Goal: Task Accomplishment & Management: Manage account settings

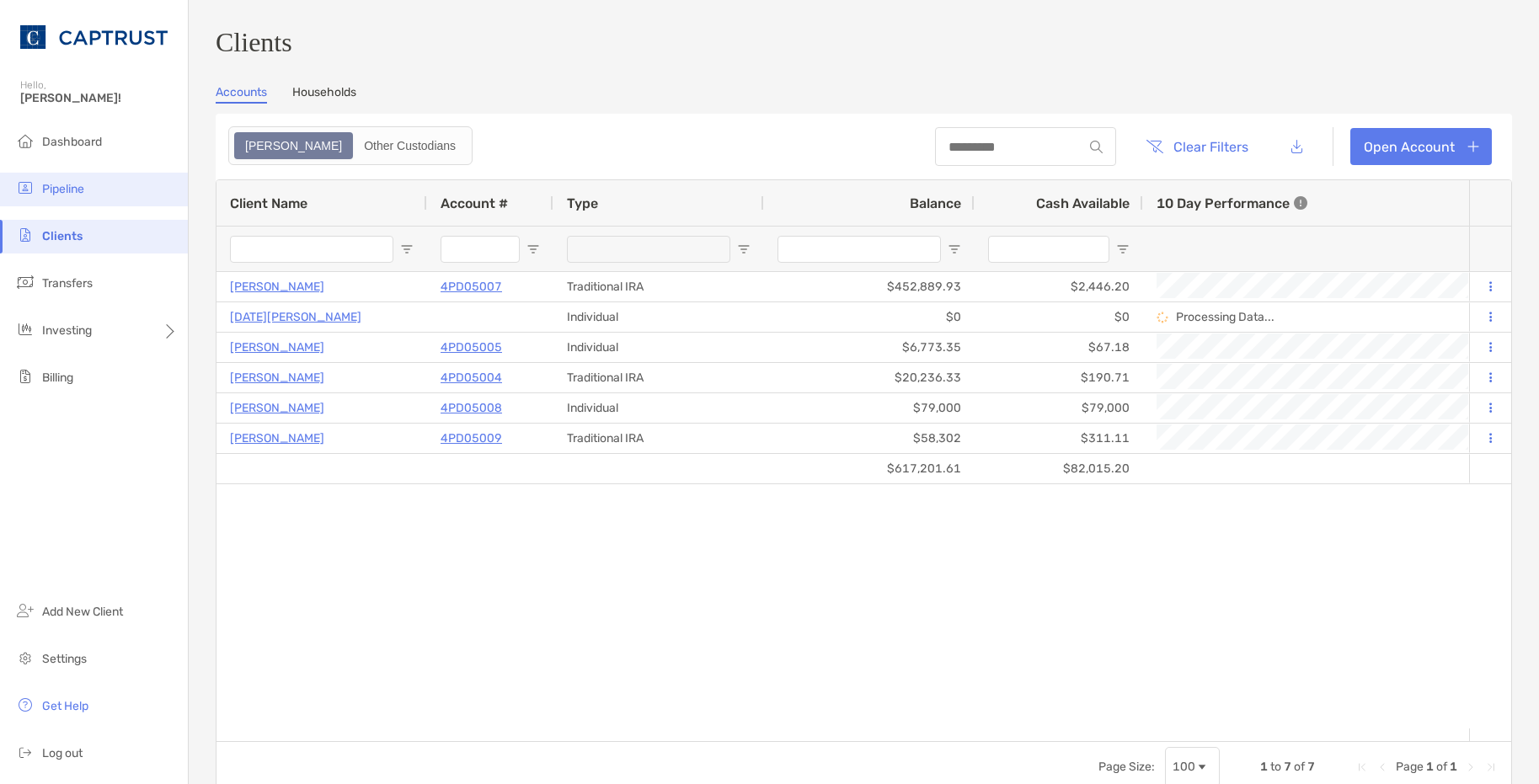
click at [82, 193] on span "Pipeline" at bounding box center [63, 189] width 42 height 15
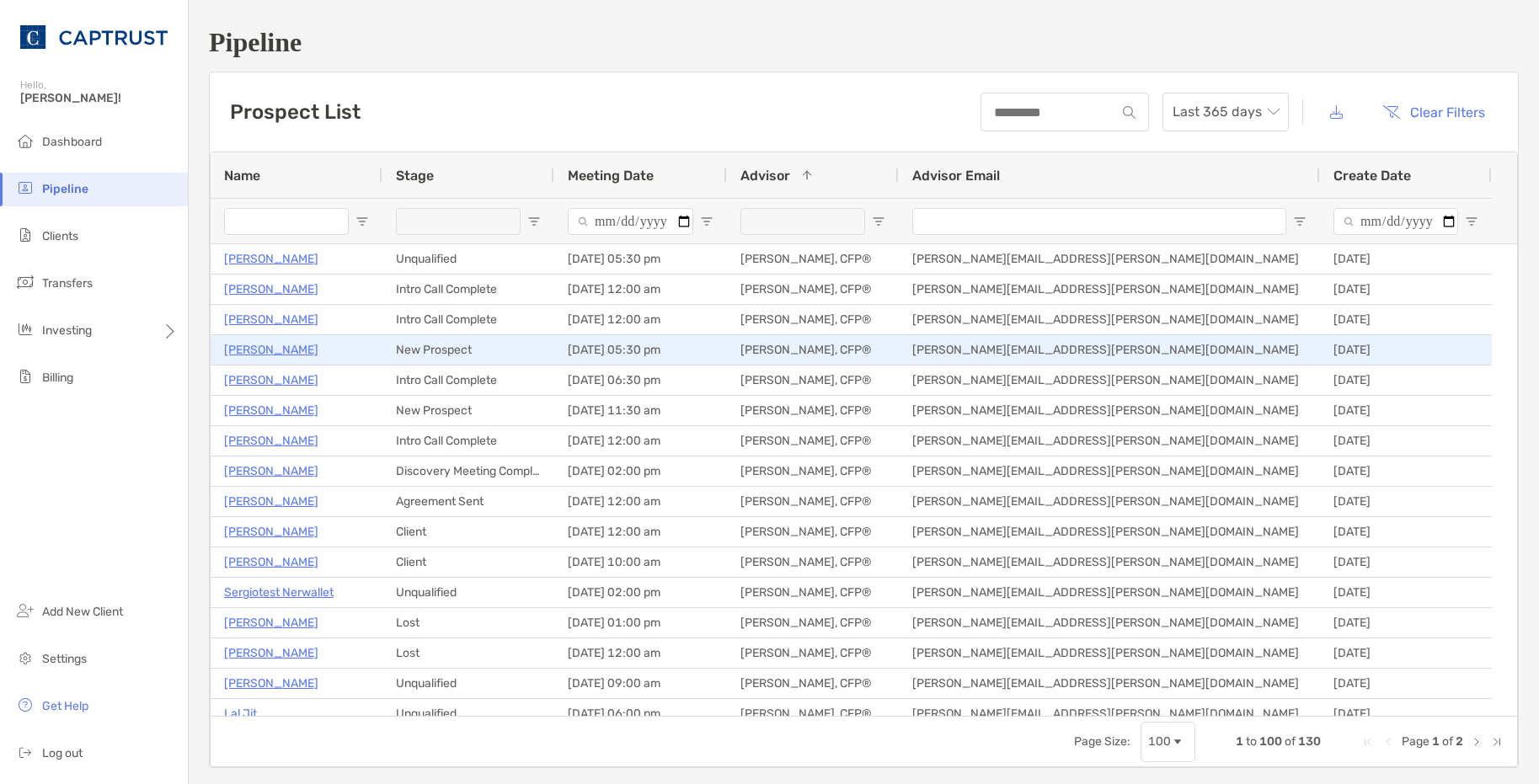
click at [275, 349] on p "[PERSON_NAME]" at bounding box center [271, 350] width 94 height 22
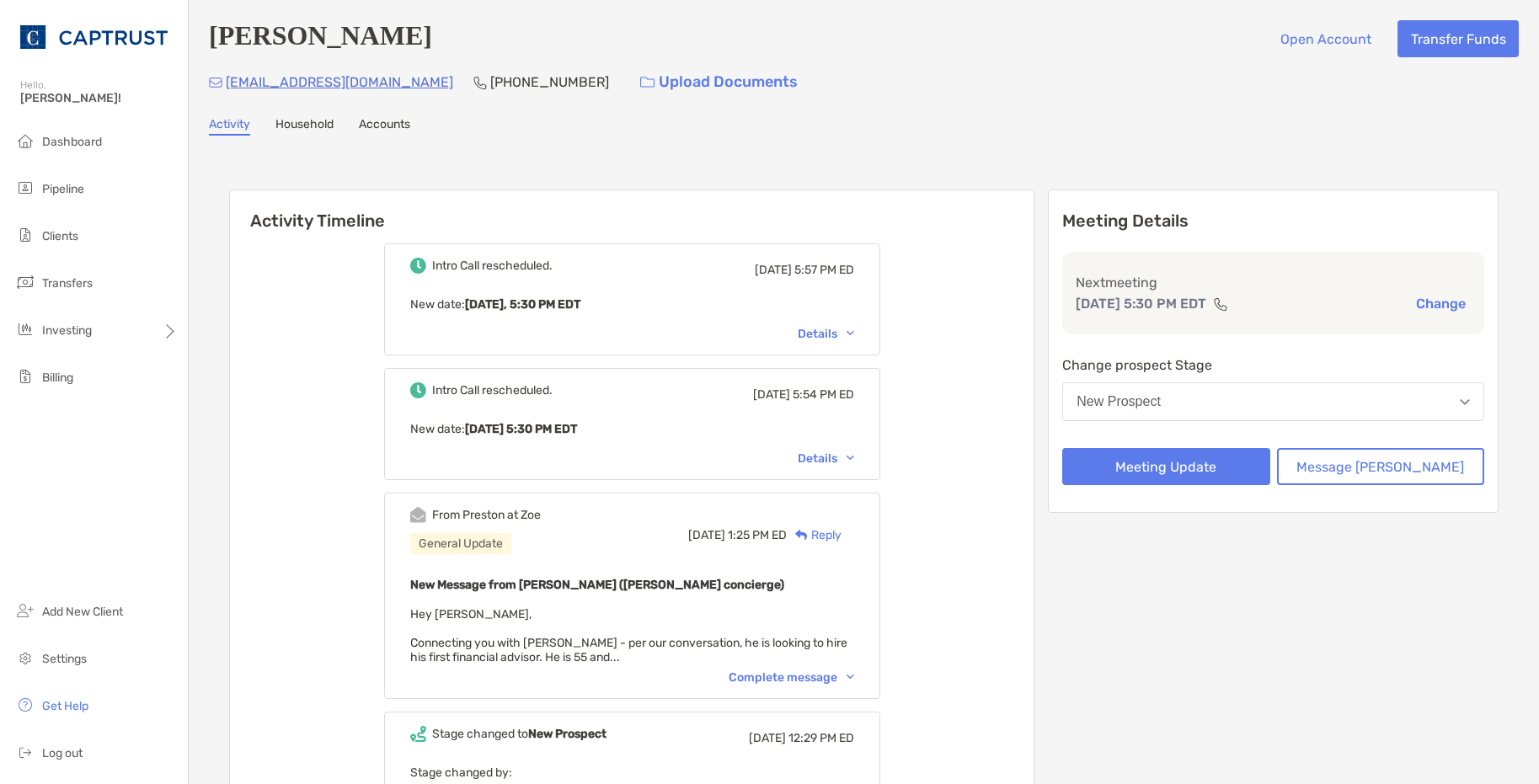
click at [854, 341] on div "Details" at bounding box center [826, 334] width 57 height 15
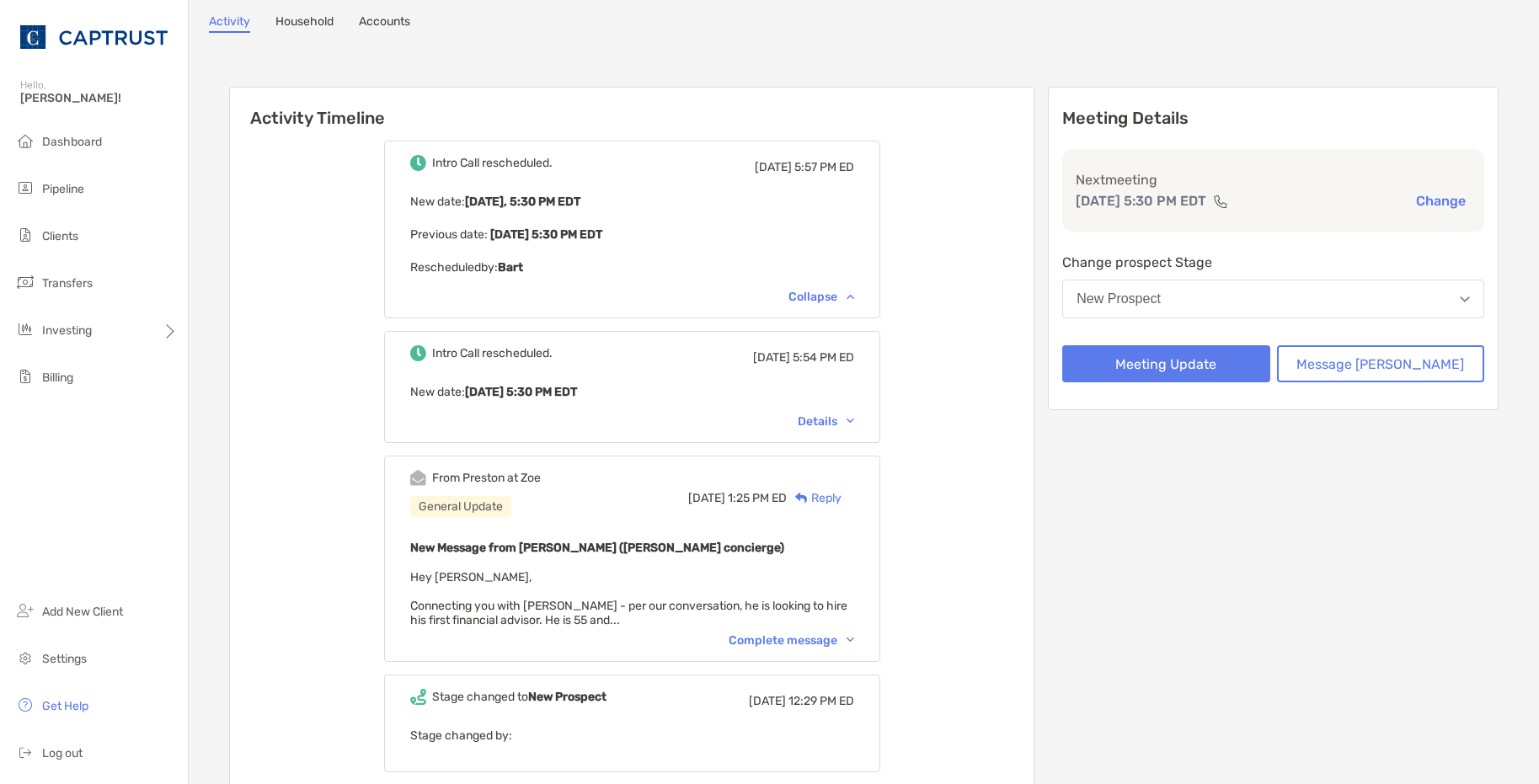
scroll to position [253, 0]
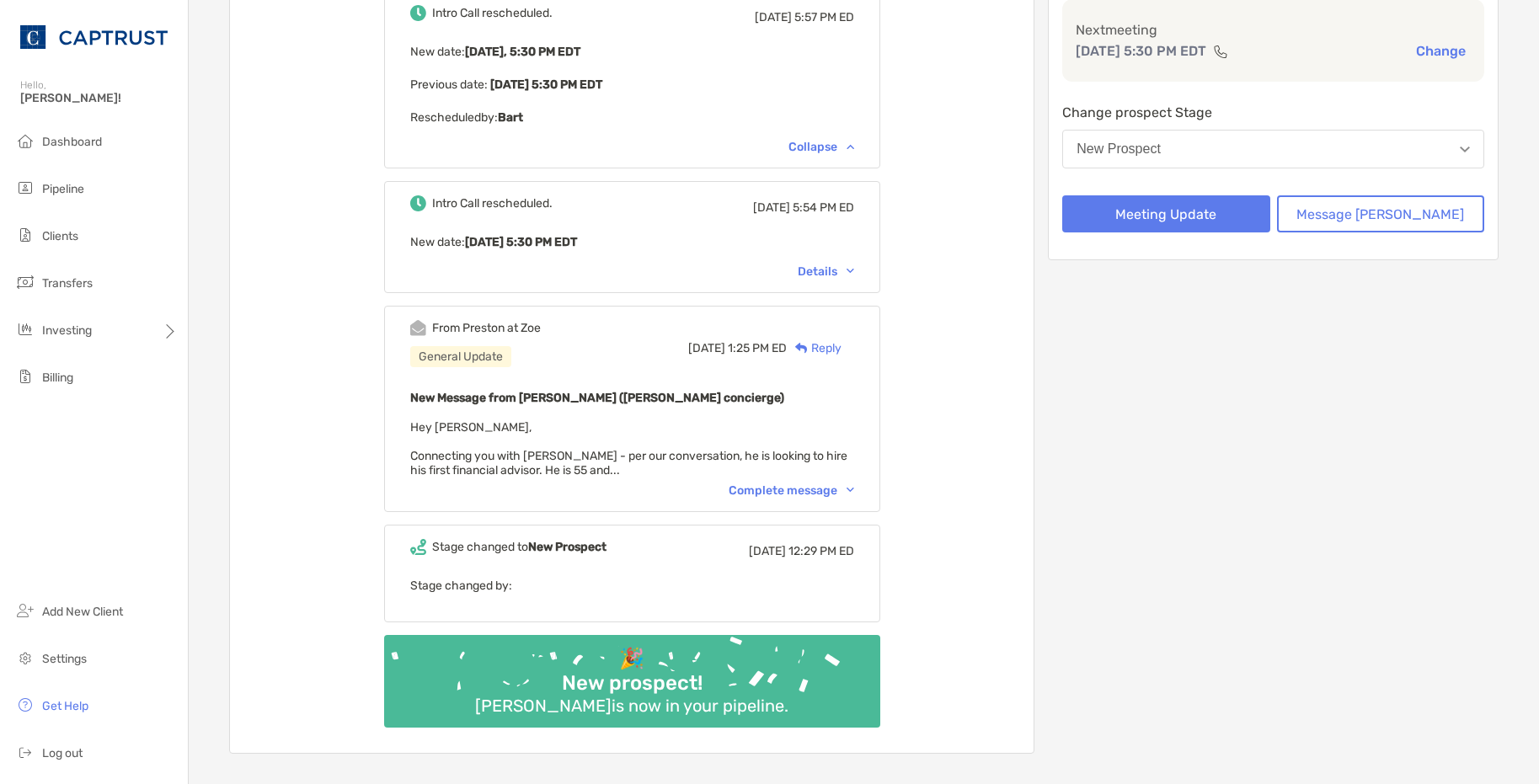
click at [852, 484] on div "From Preston at Zoe General Update Thu, Sep 25 1:25 PM ED Reply New Message fro…" at bounding box center [631, 408] width 496 height 207
click at [854, 492] on div "Complete message" at bounding box center [791, 490] width 125 height 15
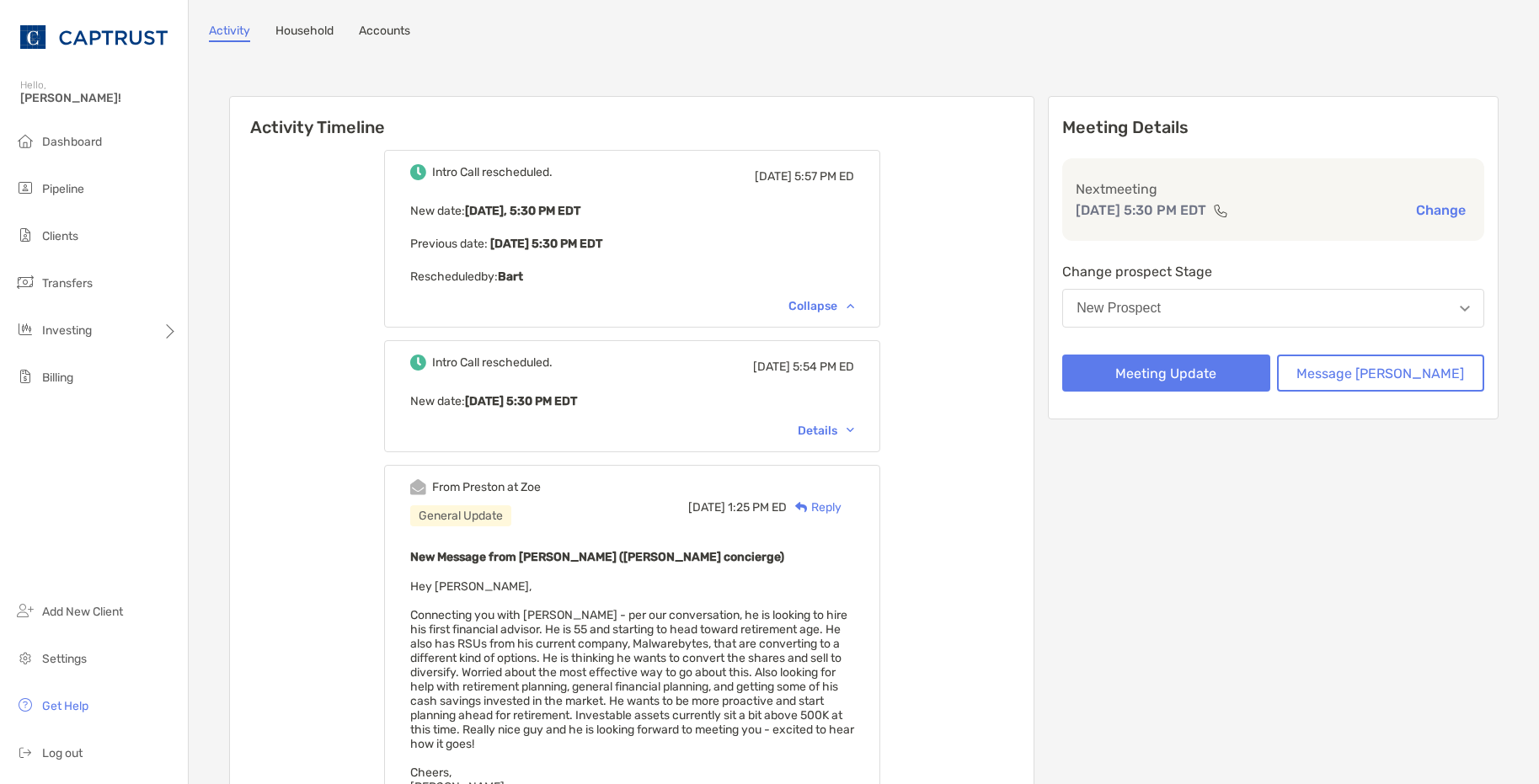
scroll to position [0, 0]
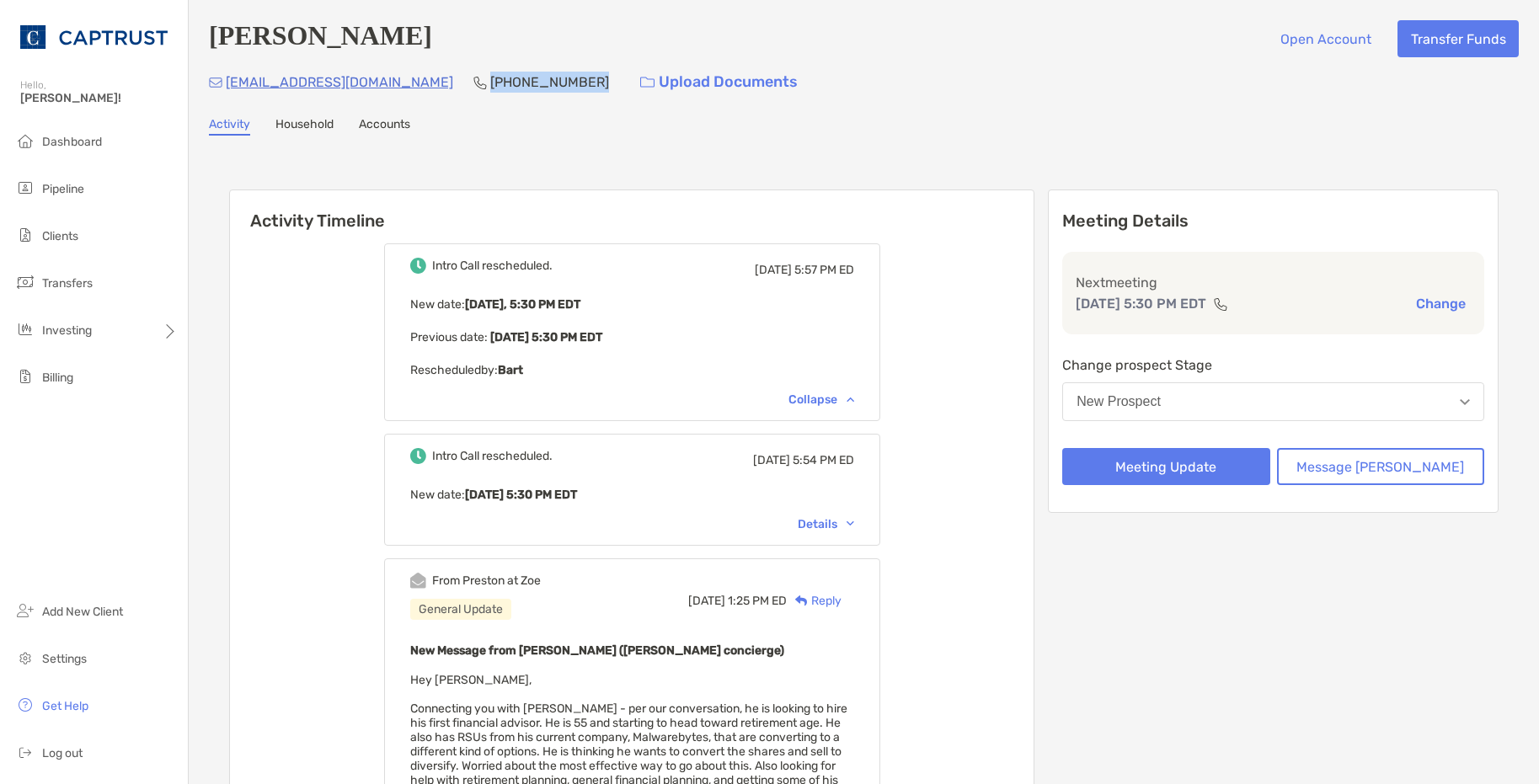
drag, startPoint x: 488, startPoint y: 87, endPoint x: 436, endPoint y: 86, distance: 52.0
click at [436, 86] on div "bartmcpherson@gmail.com (216) 407-8771 Upload Documents" at bounding box center [863, 81] width 1310 height 36
copy p "(216) 407-8771"
click at [526, 154] on div "Activity Timeline Intro Call rescheduled. Tue, Sep 30 5:57 PM ED New date : Tod…" at bounding box center [863, 678] width 1310 height 1052
click at [838, 399] on div "Collapse" at bounding box center [820, 399] width 66 height 15
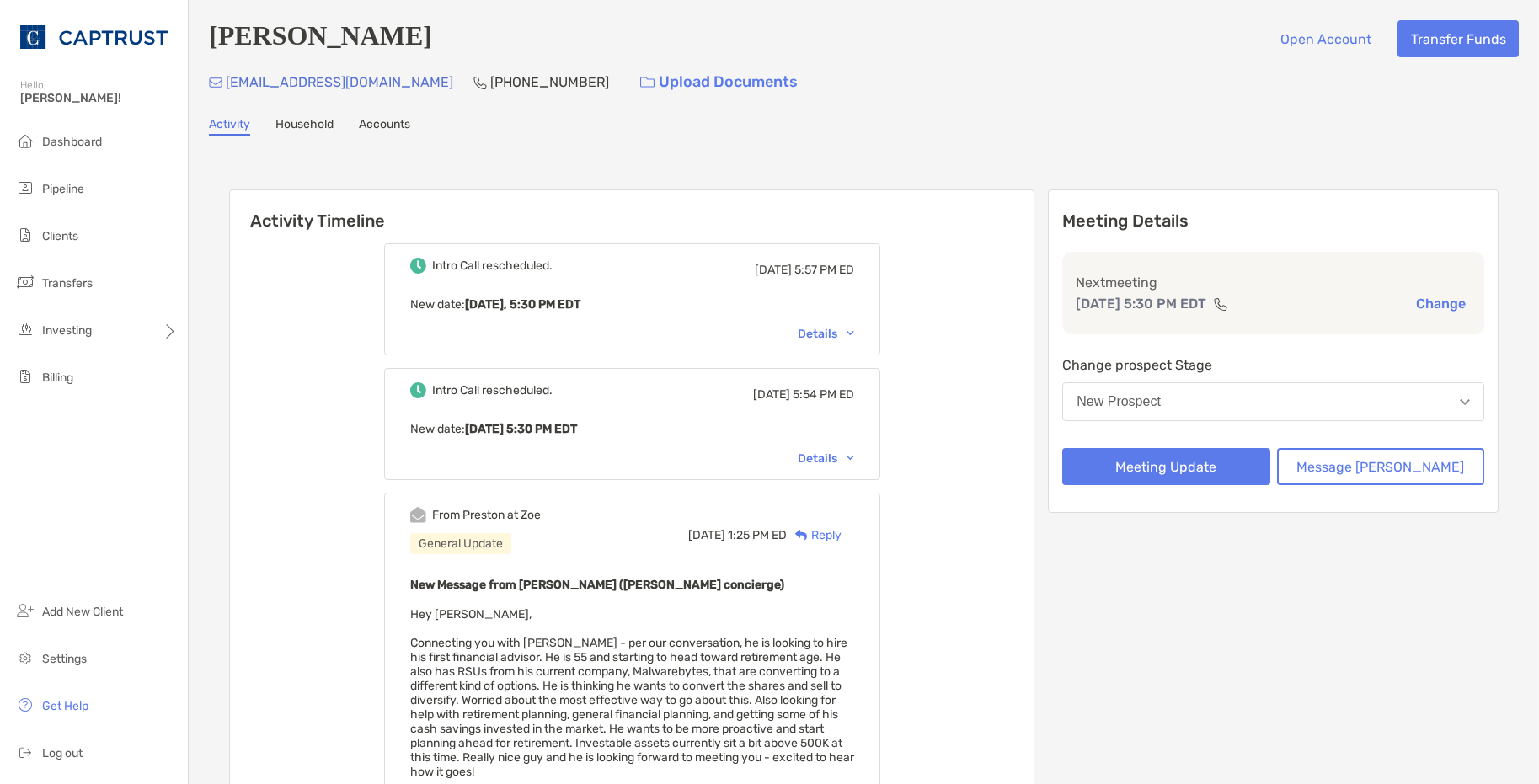
drag, startPoint x: 411, startPoint y: 49, endPoint x: 198, endPoint y: 61, distance: 213.3
click at [198, 61] on div "Bart Mcpherson Open Account Transfer Funds bartmcpherson@gmail.com (216) 407-87…" at bounding box center [863, 579] width 1350 height 1159
copy h4 "[PERSON_NAME]"
click at [523, 42] on div "Bart Mcpherson Open Account Transfer Funds" at bounding box center [863, 39] width 1310 height 37
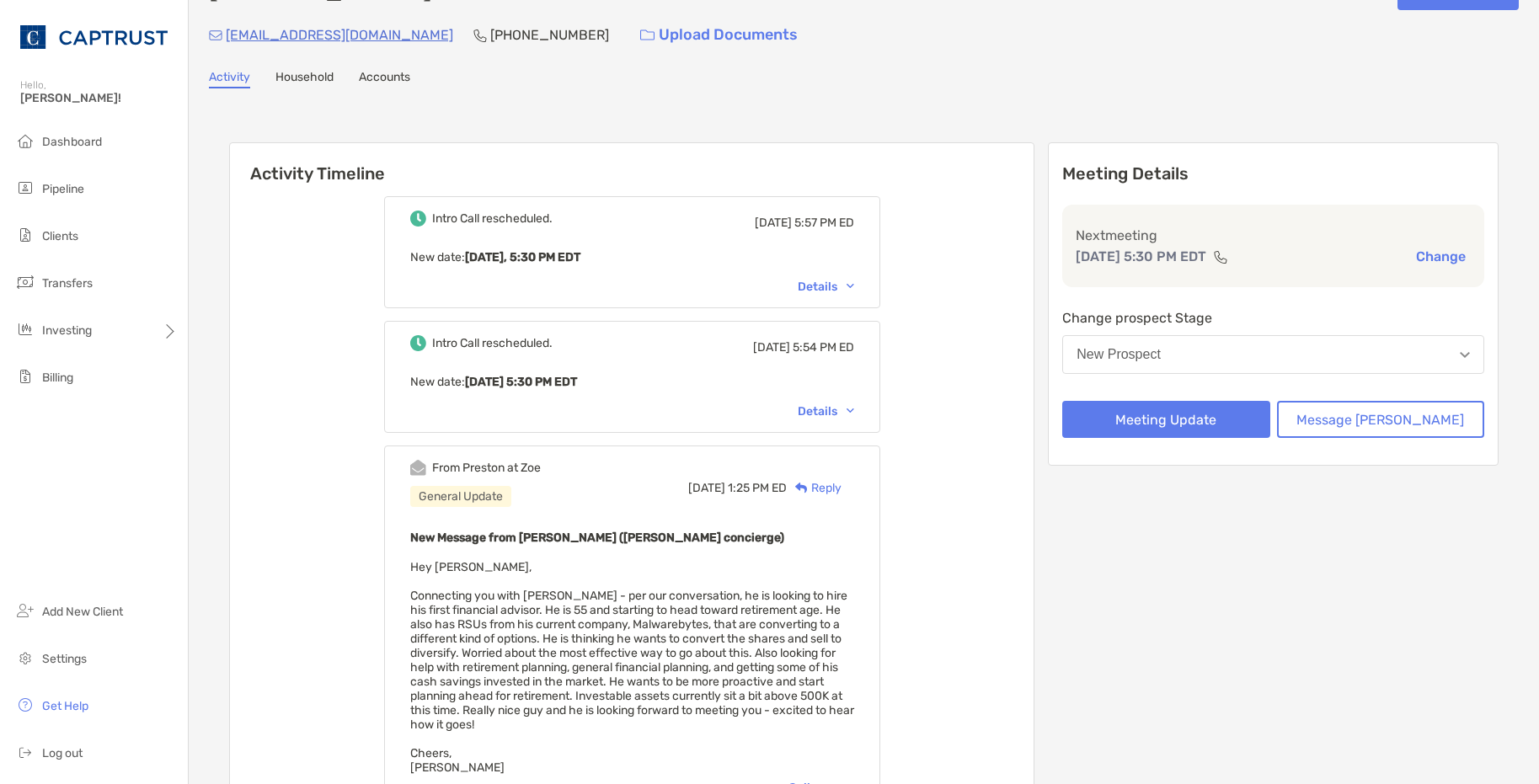
scroll to position [84, 0]
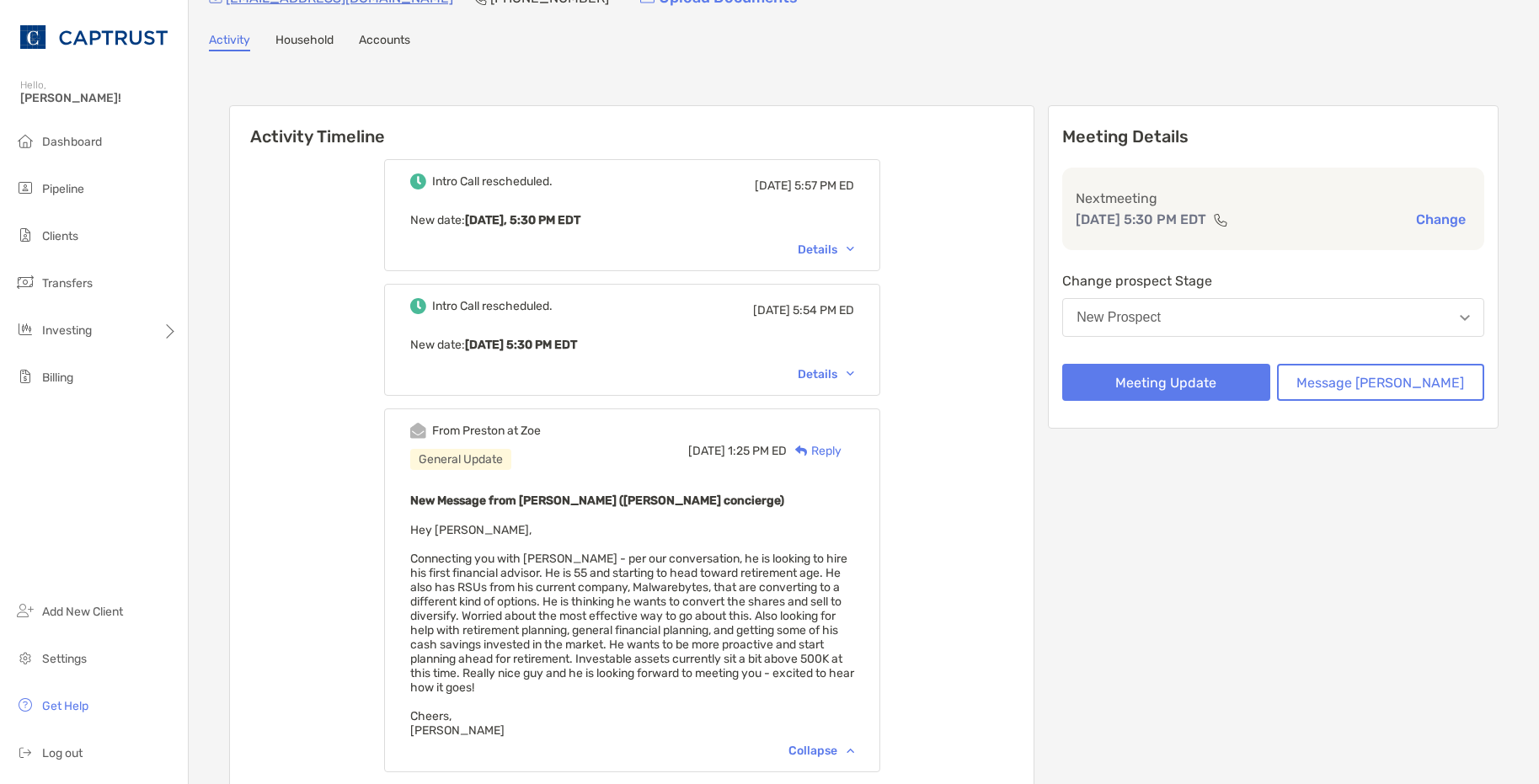
click at [851, 751] on div "Collapse" at bounding box center [820, 751] width 66 height 15
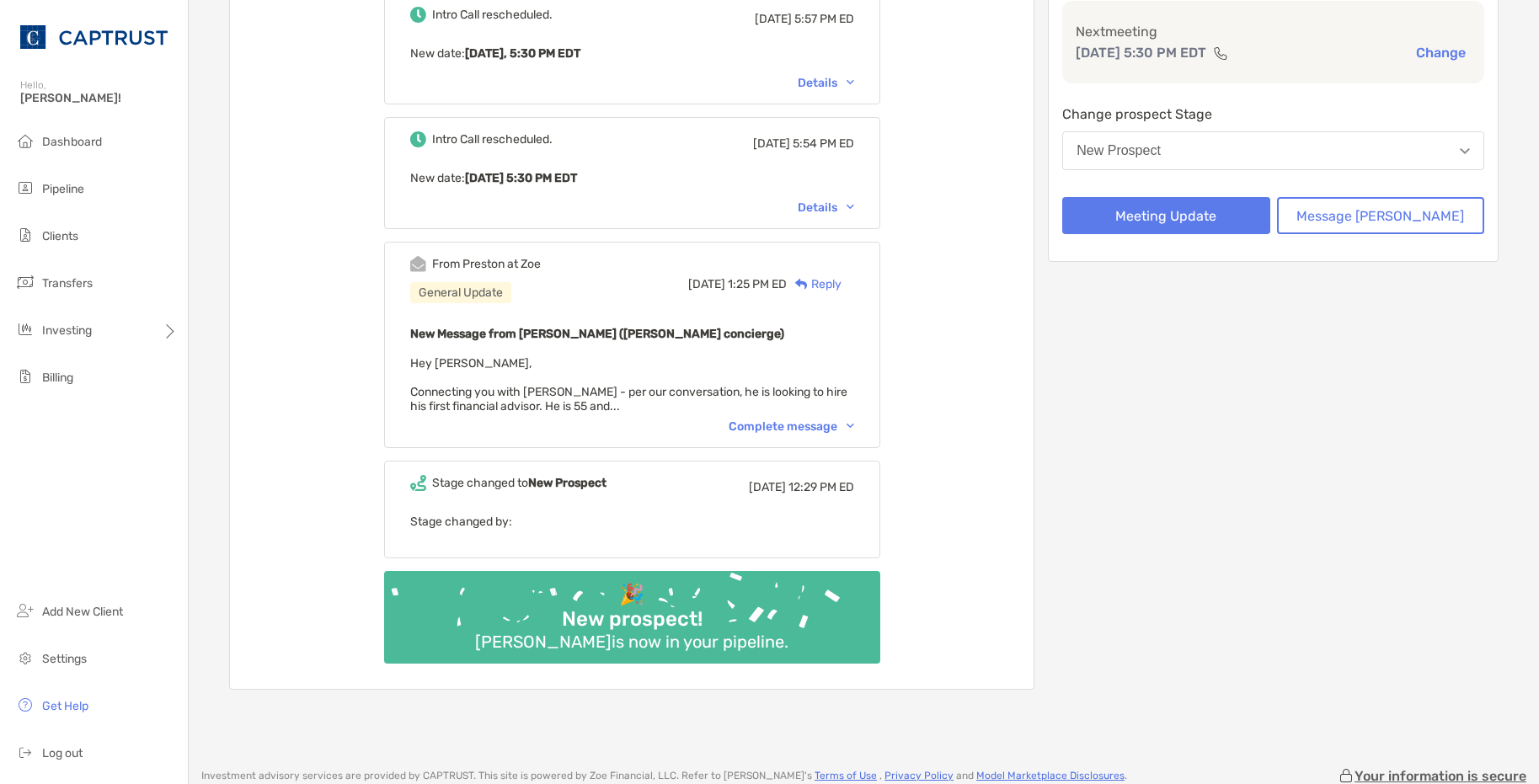
scroll to position [253, 0]
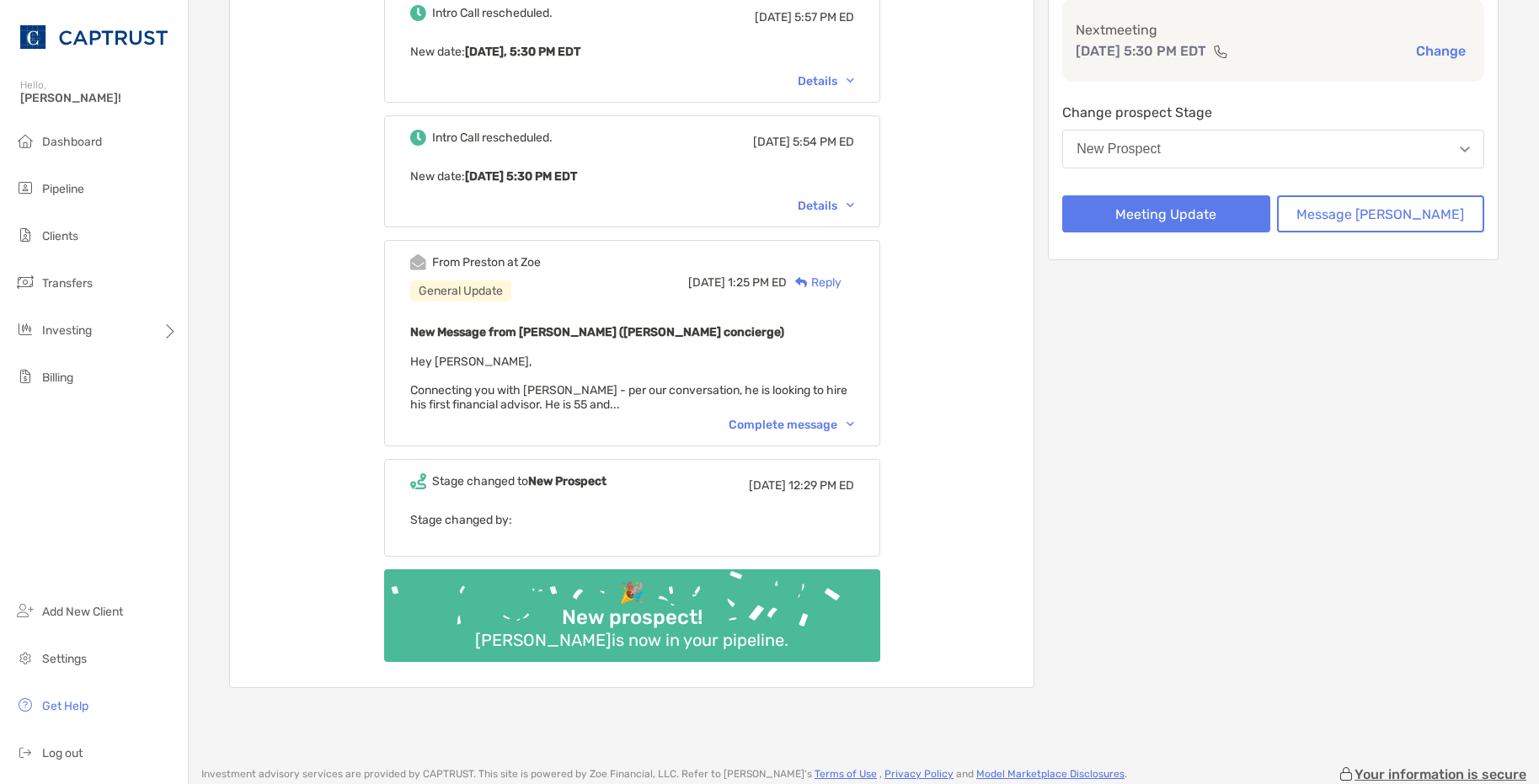
click at [853, 429] on div "Complete message" at bounding box center [791, 425] width 125 height 15
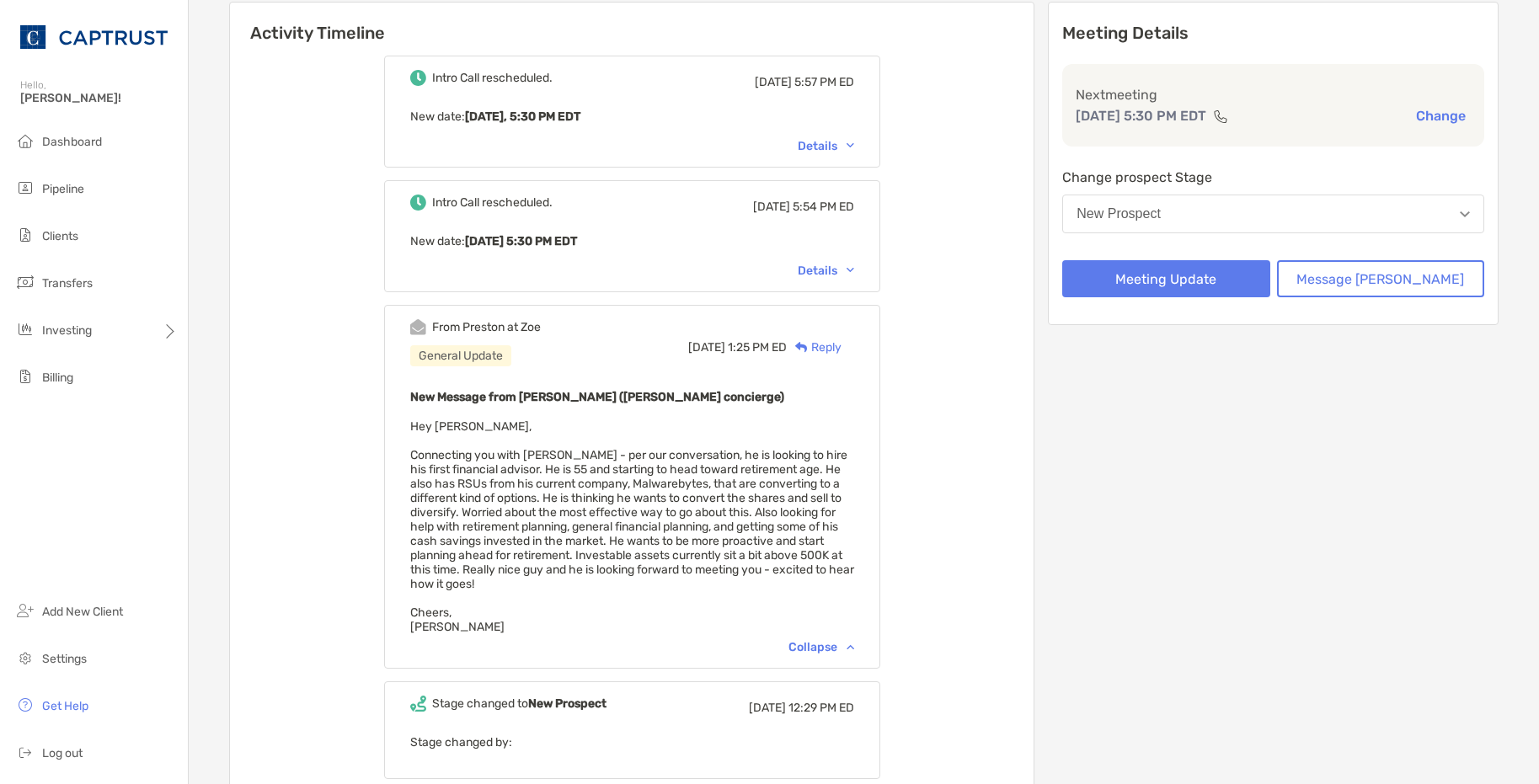
scroll to position [0, 0]
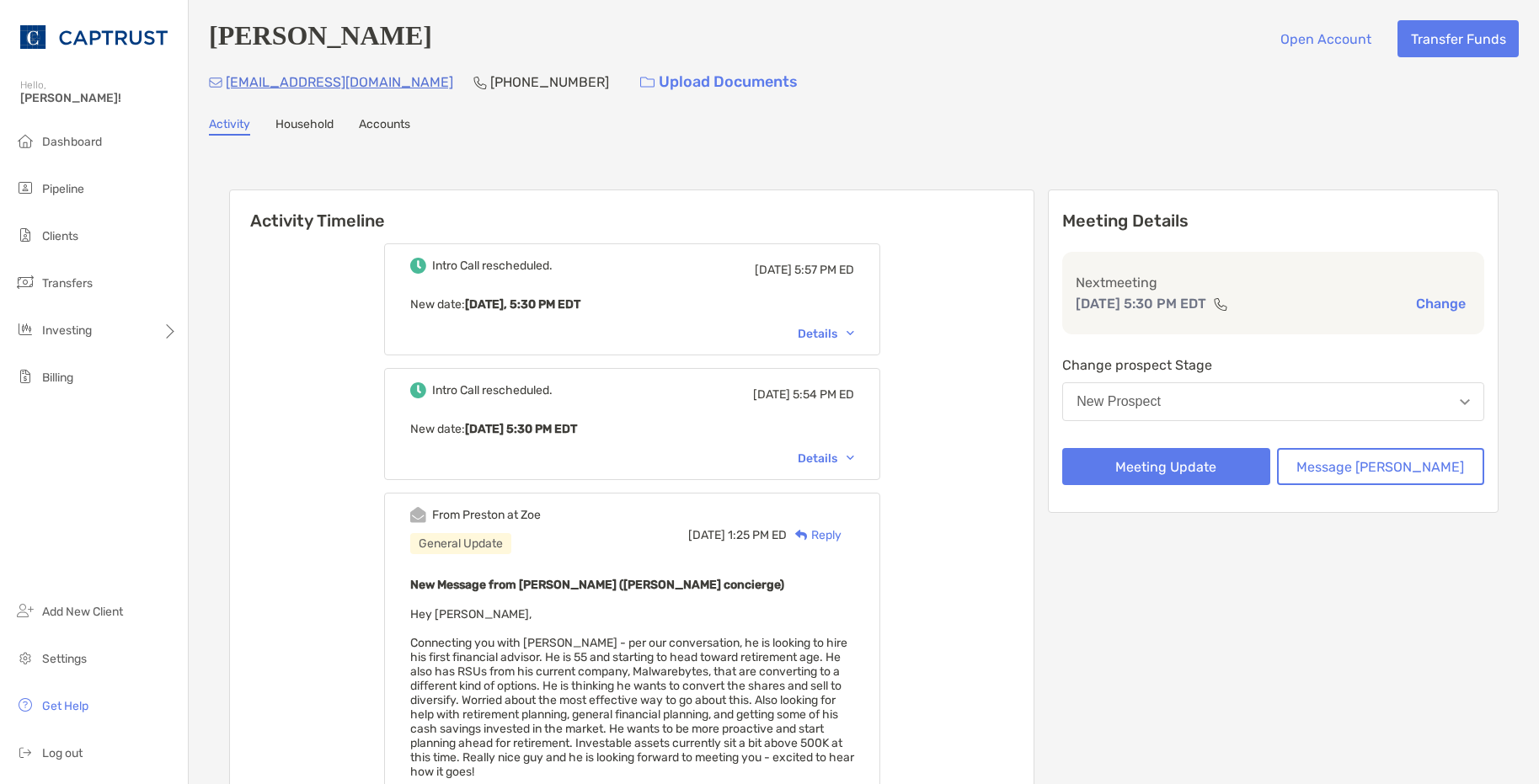
click at [1072, 31] on div "Bart Mcpherson Open Account Transfer Funds" at bounding box center [863, 39] width 1310 height 37
click at [1351, 397] on button "New Prospect" at bounding box center [1273, 402] width 422 height 39
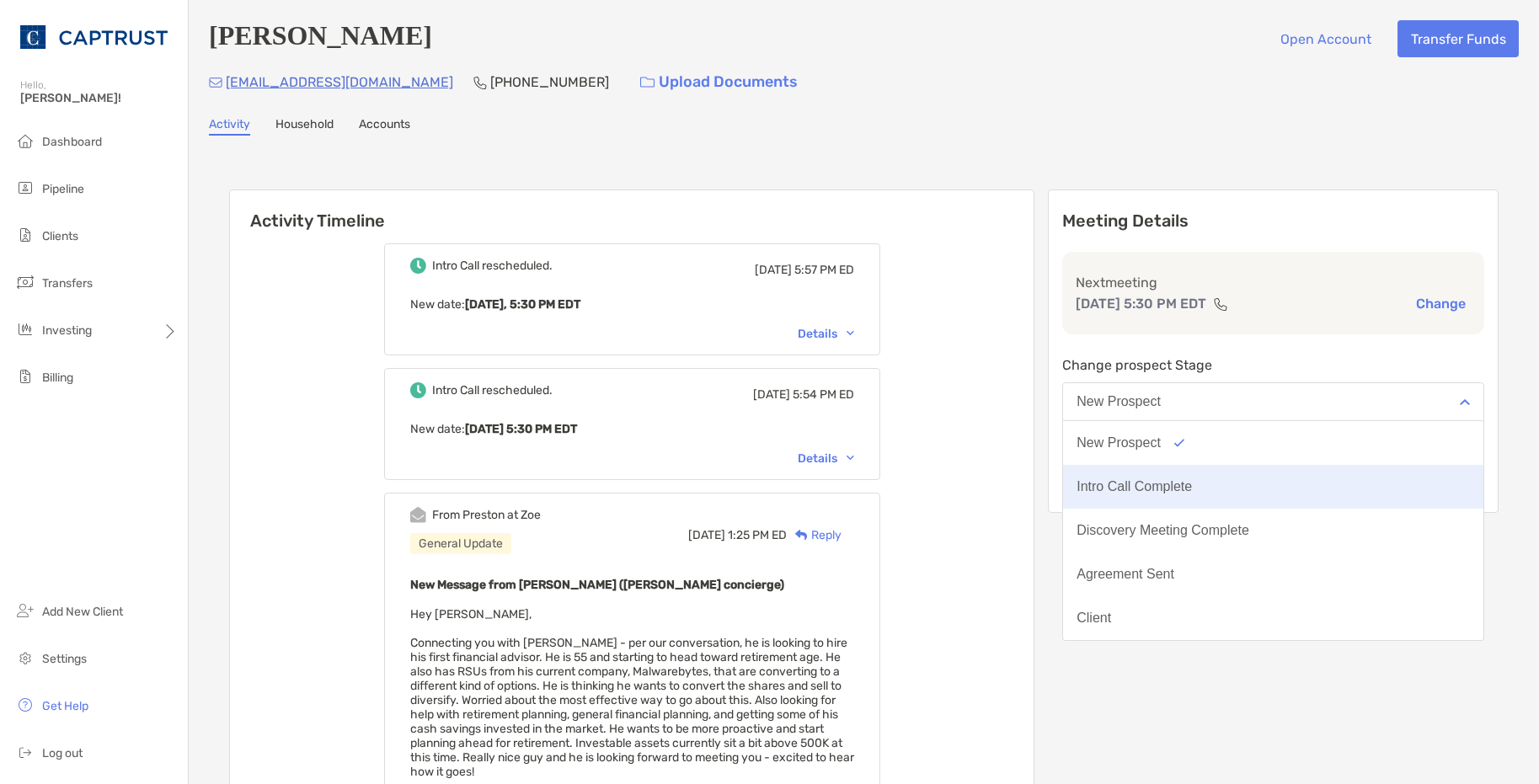
click at [1225, 475] on button "Intro Call Complete" at bounding box center [1273, 486] width 420 height 44
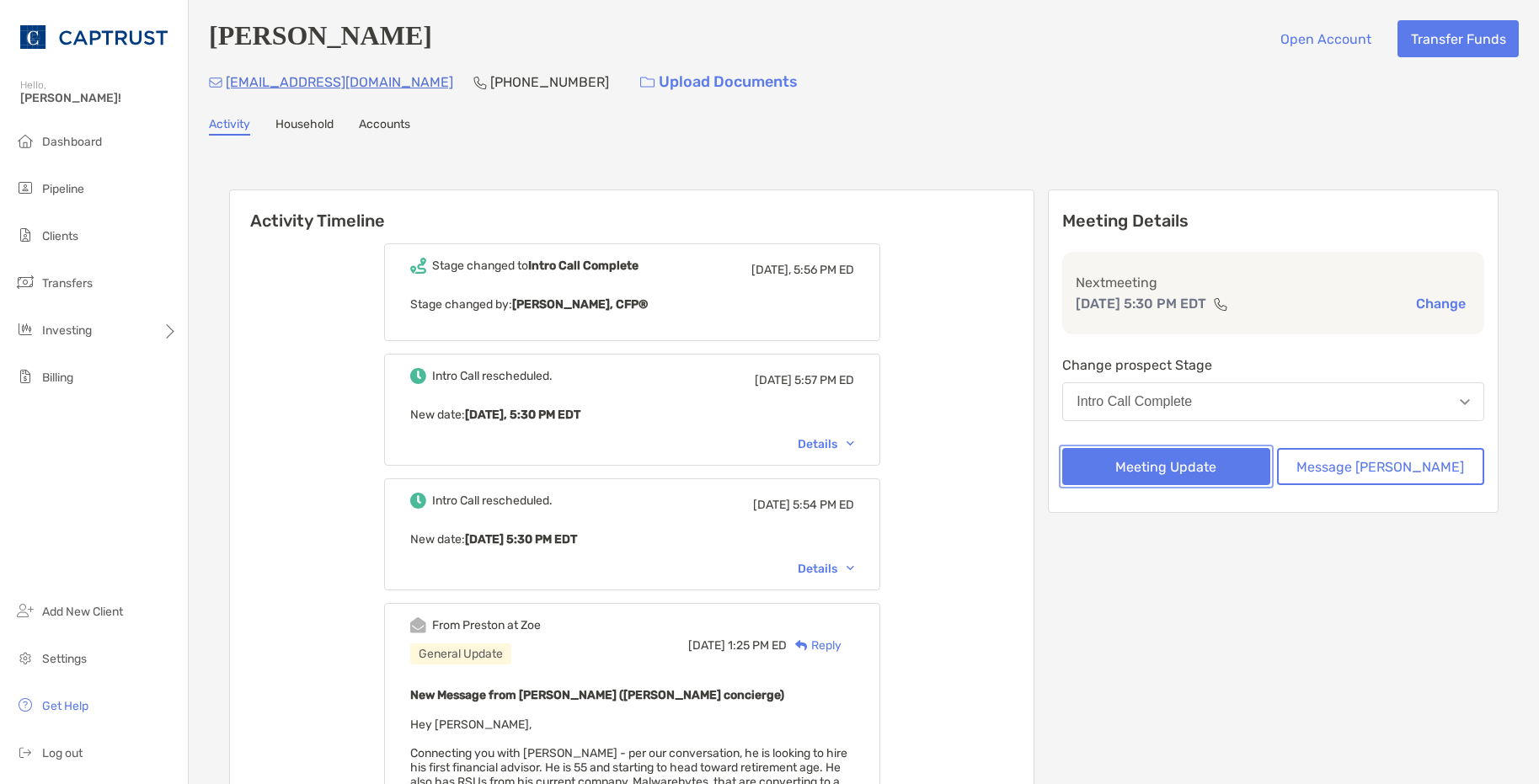
click at [1251, 484] on button "Meeting Update" at bounding box center [1166, 467] width 208 height 37
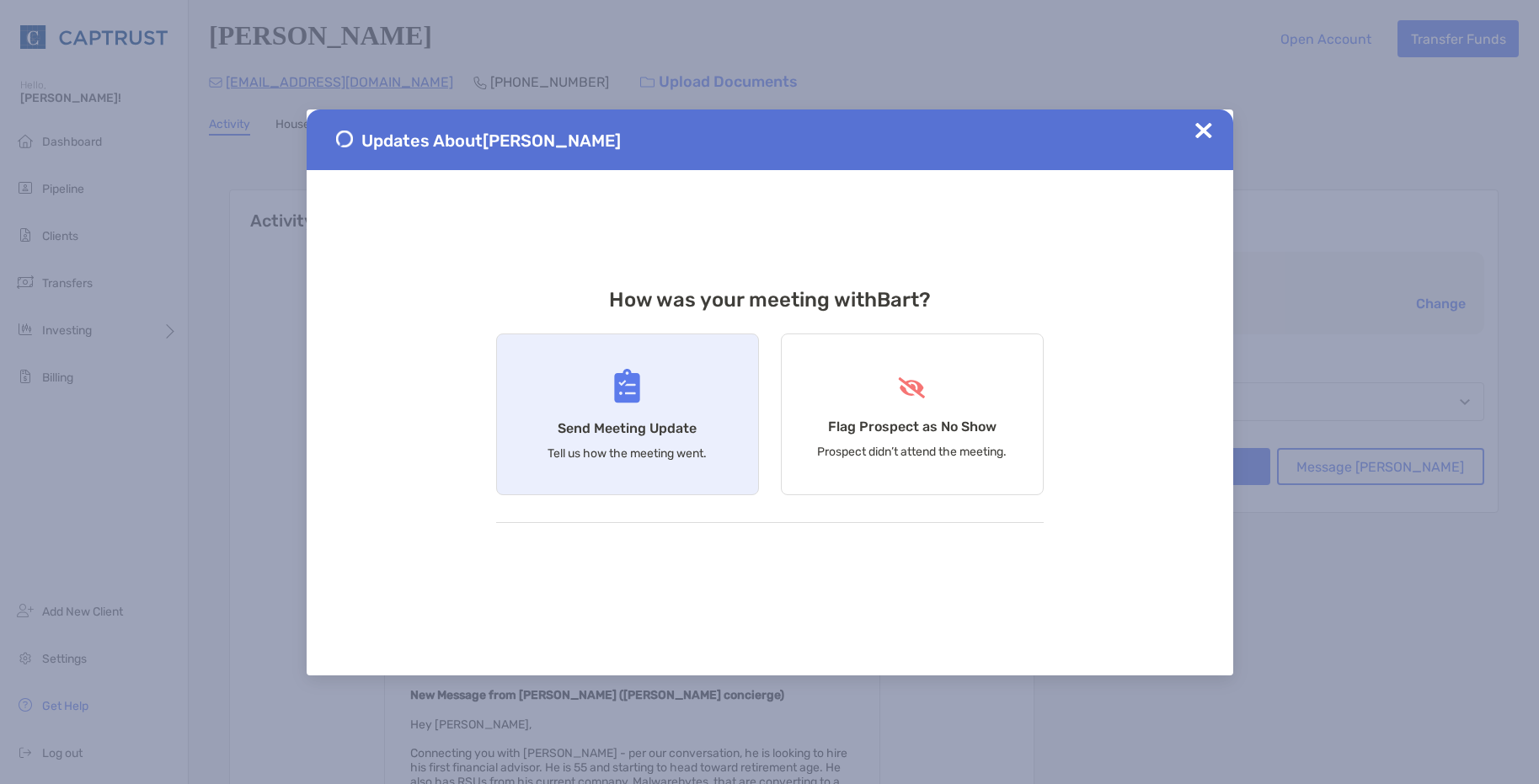
click at [583, 428] on h4 "Send Meeting Update" at bounding box center [627, 428] width 139 height 16
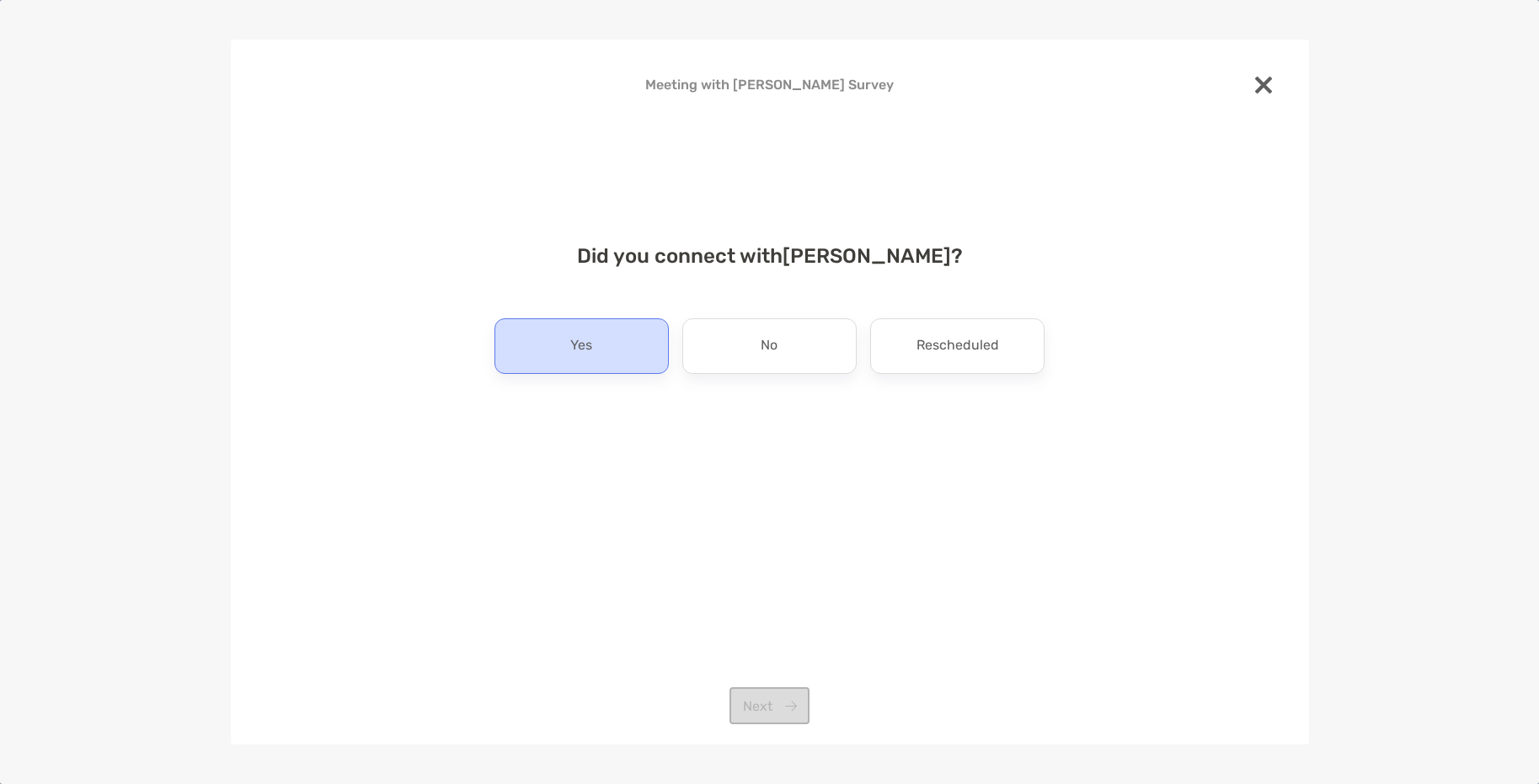
click at [612, 353] on div "Yes" at bounding box center [582, 346] width 174 height 56
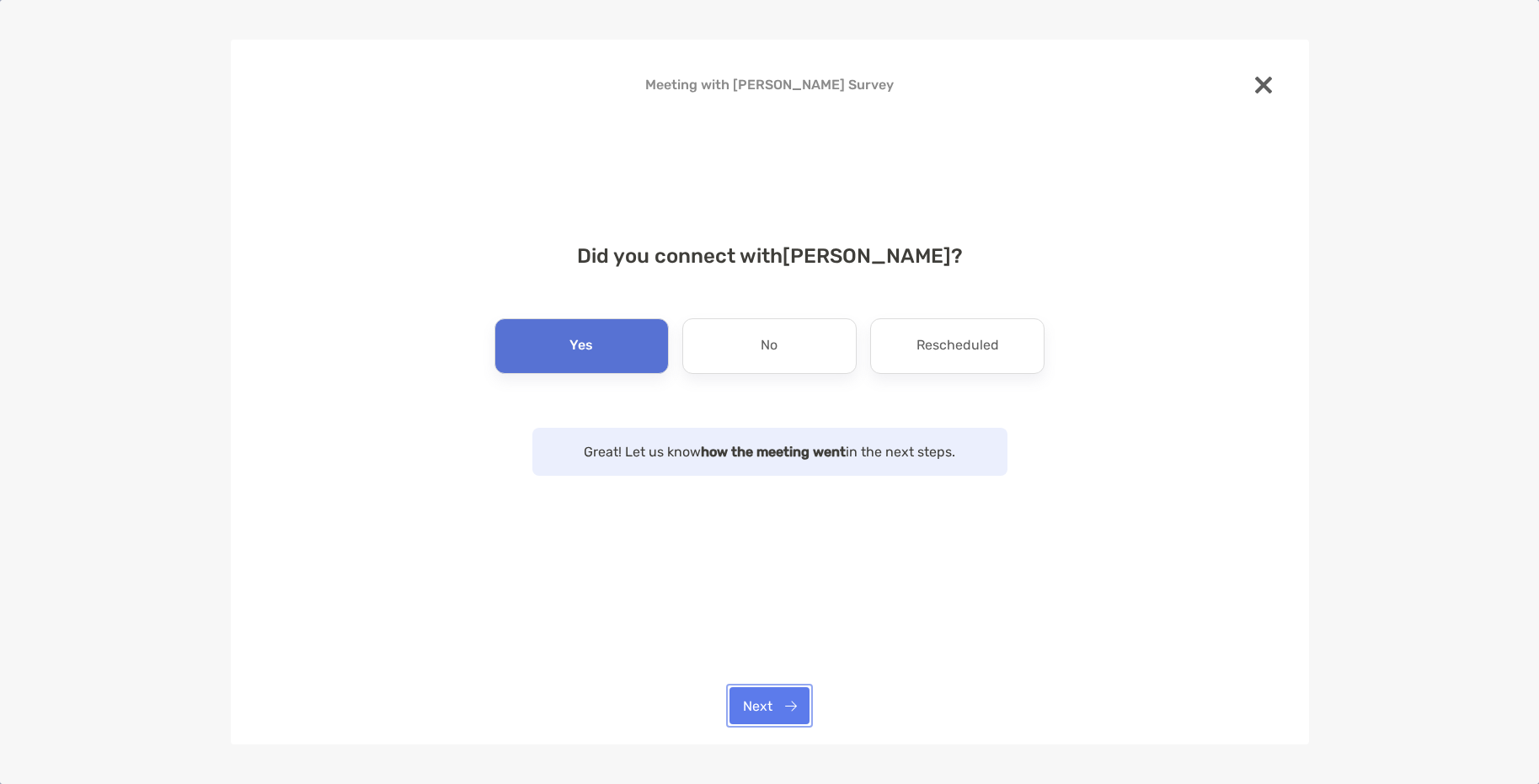
drag, startPoint x: 788, startPoint y: 719, endPoint x: 786, endPoint y: 691, distance: 28.1
click at [788, 718] on button "Next" at bounding box center [770, 706] width 80 height 37
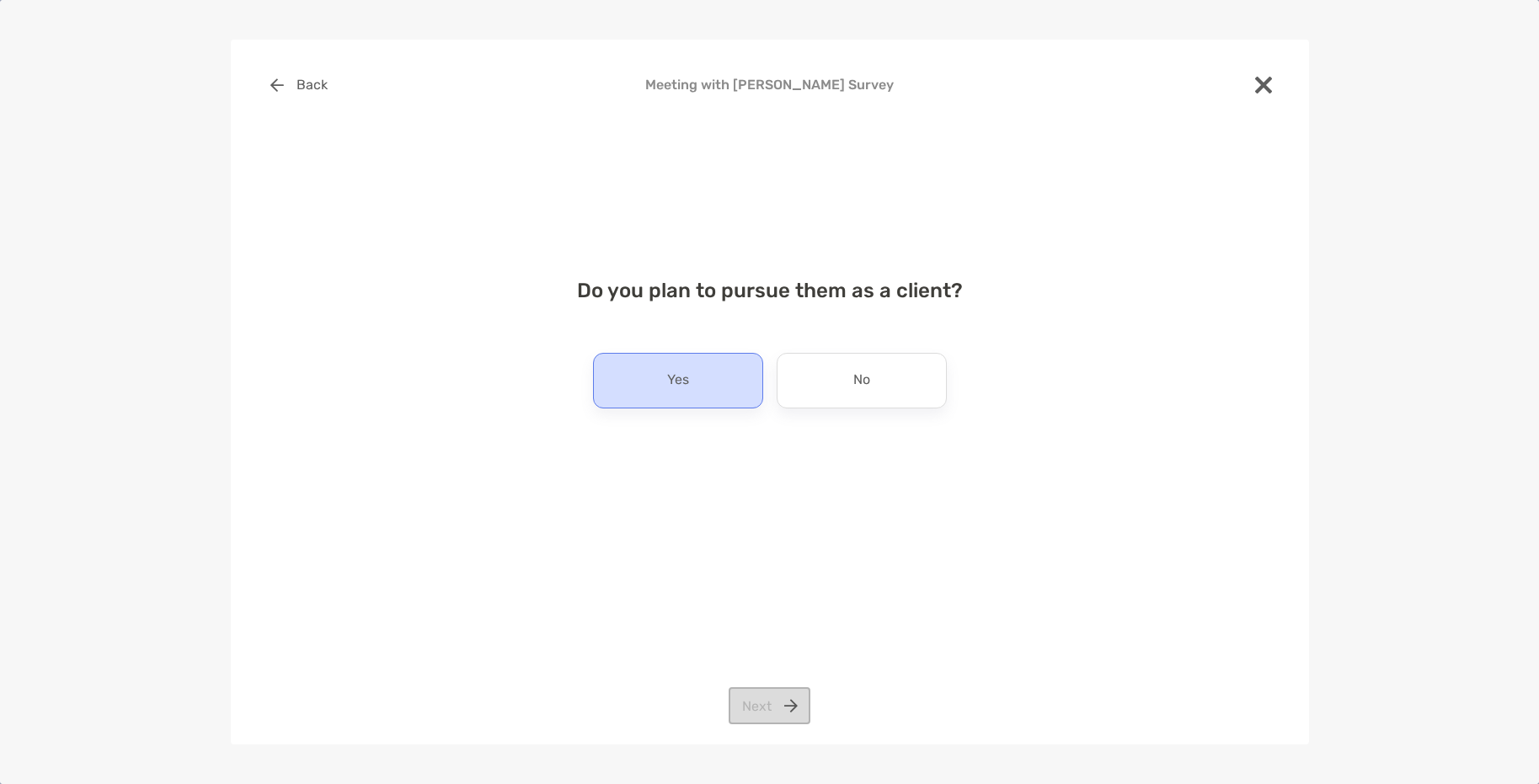
click at [687, 362] on div "Yes" at bounding box center [678, 380] width 170 height 56
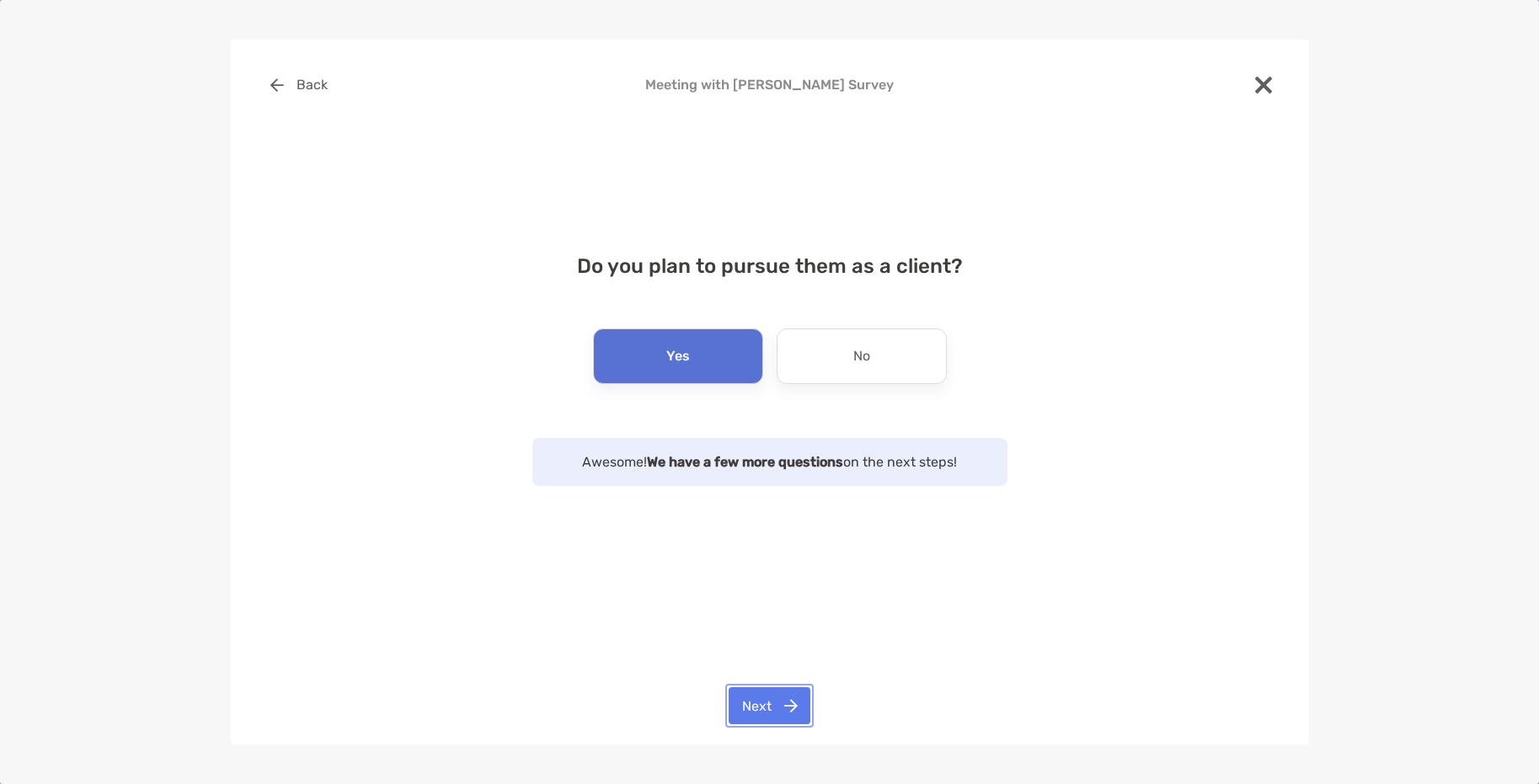
click at [779, 705] on button "Next" at bounding box center [769, 706] width 81 height 37
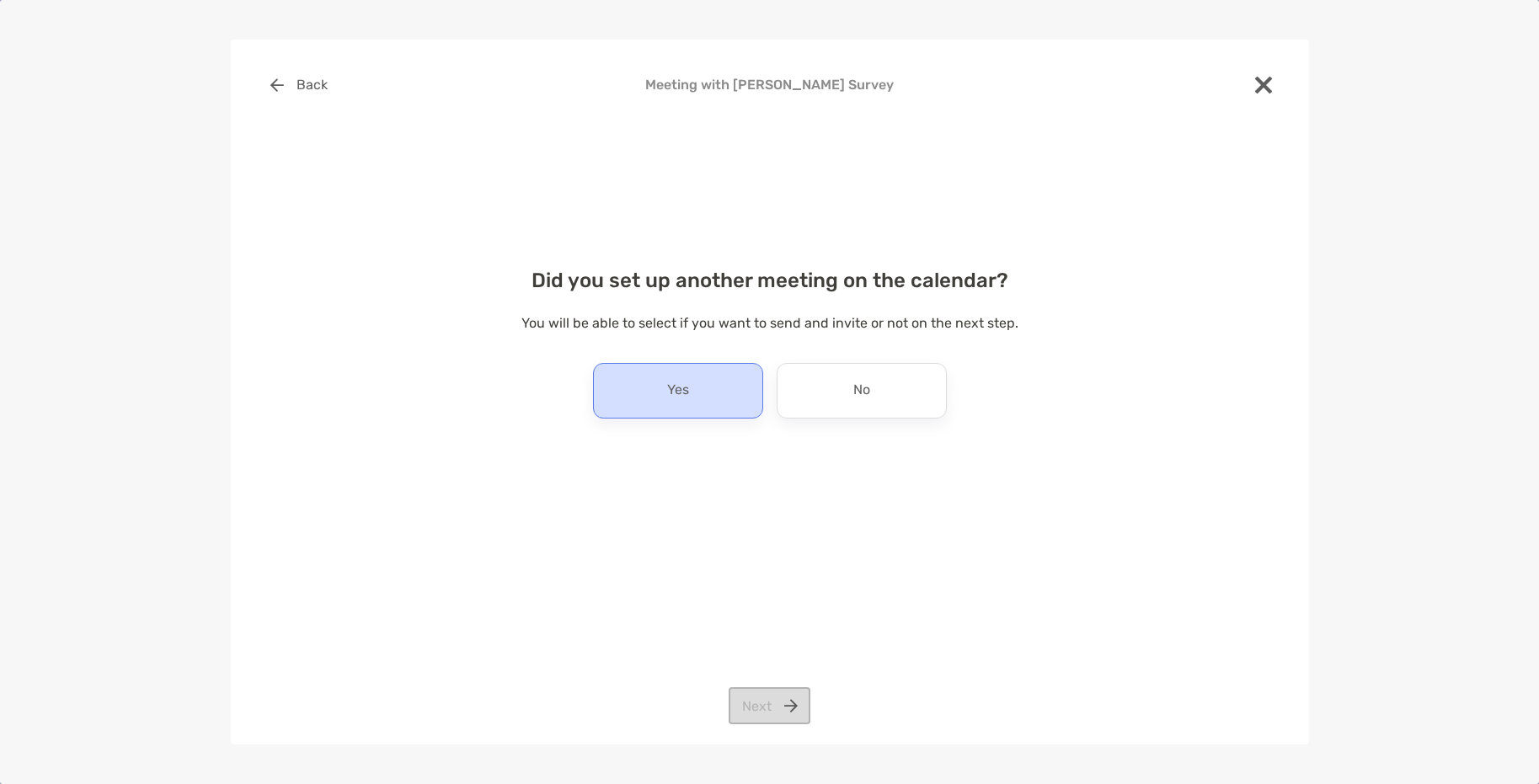
click at [712, 404] on div "Yes" at bounding box center [678, 391] width 170 height 56
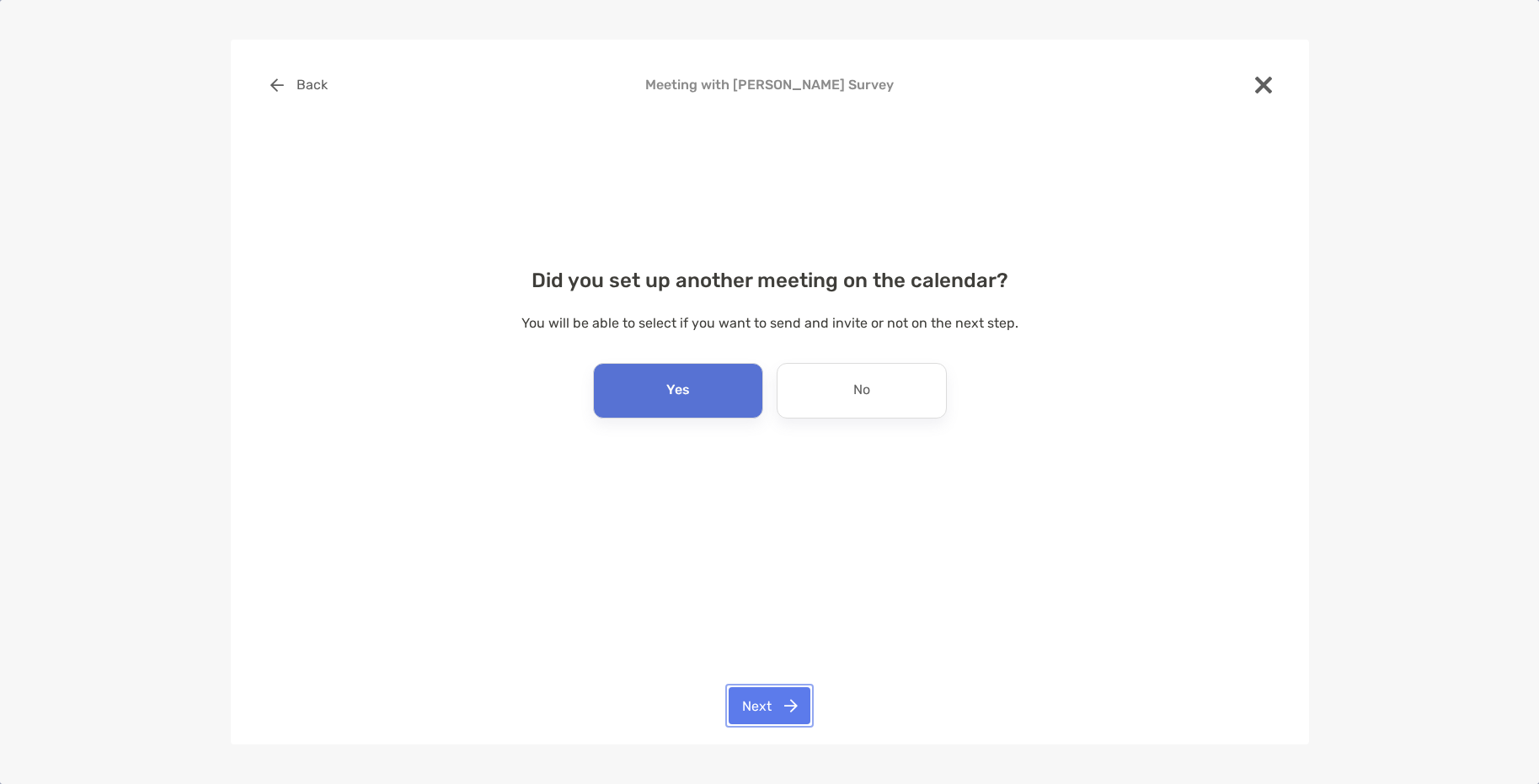
click at [762, 706] on button "Next" at bounding box center [769, 706] width 81 height 37
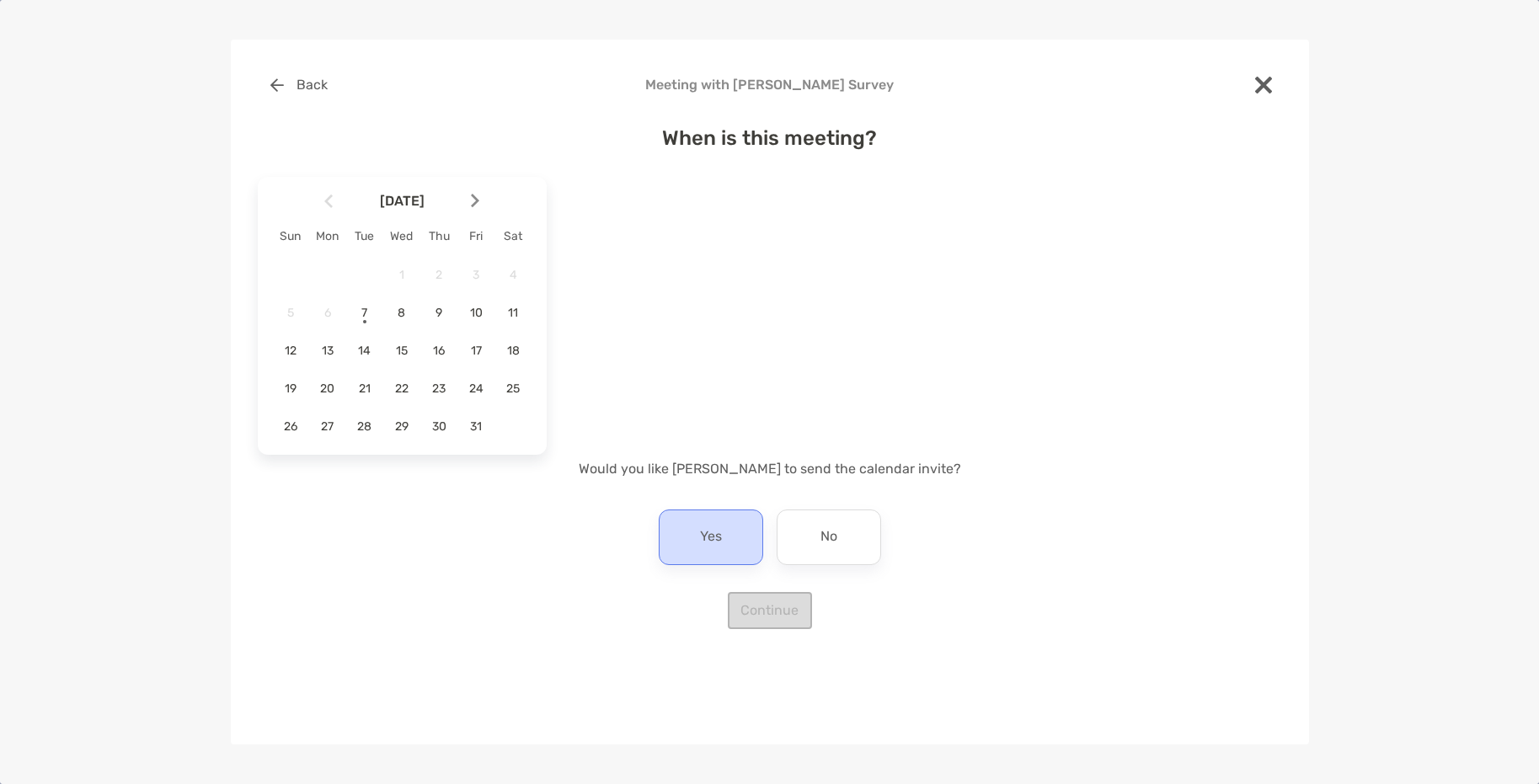
click at [723, 545] on div "Yes" at bounding box center [711, 536] width 105 height 56
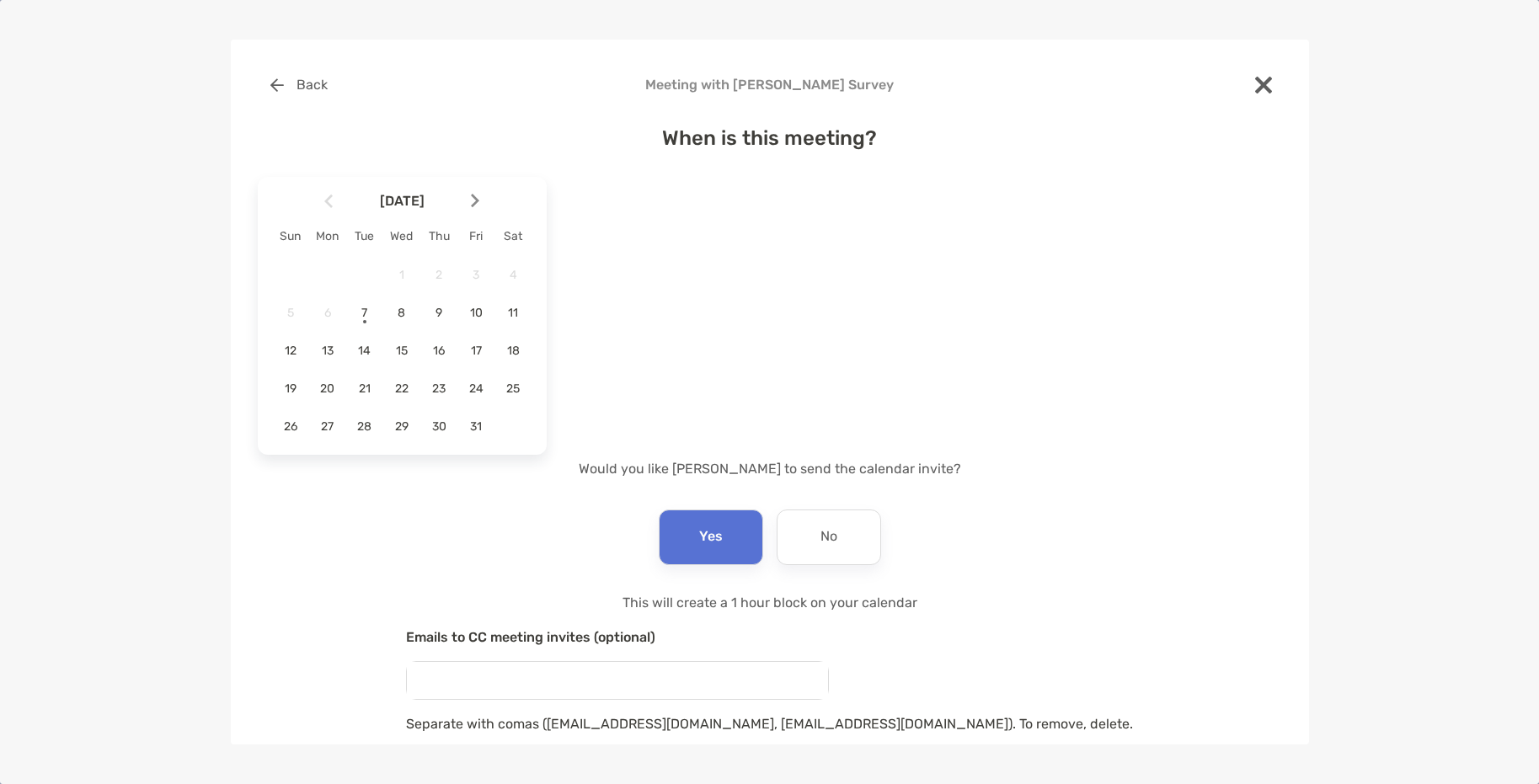
click at [635, 683] on input "email" at bounding box center [617, 680] width 421 height 37
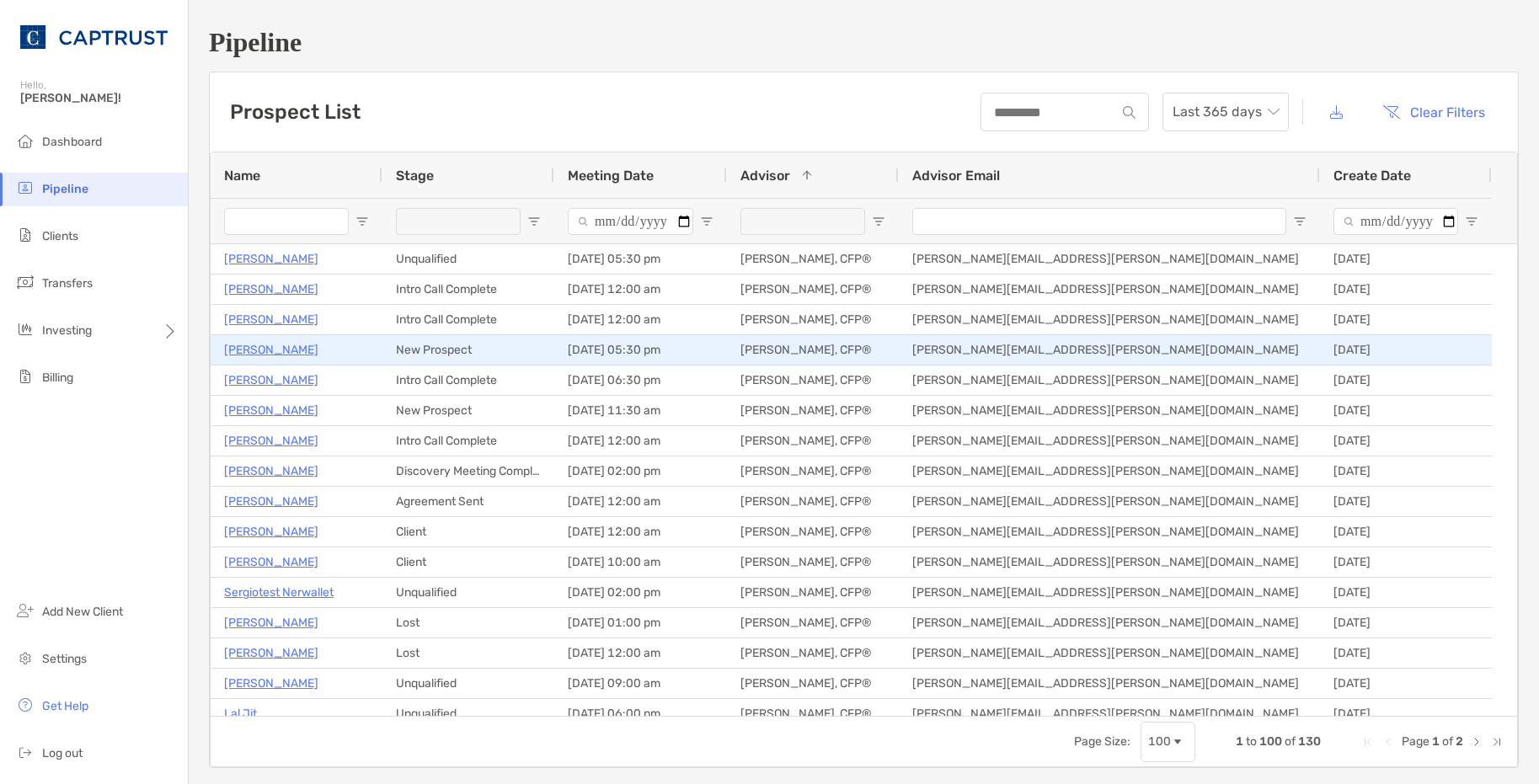
click at [292, 345] on p "[PERSON_NAME]" at bounding box center [271, 350] width 94 height 22
